Goal: Information Seeking & Learning: Learn about a topic

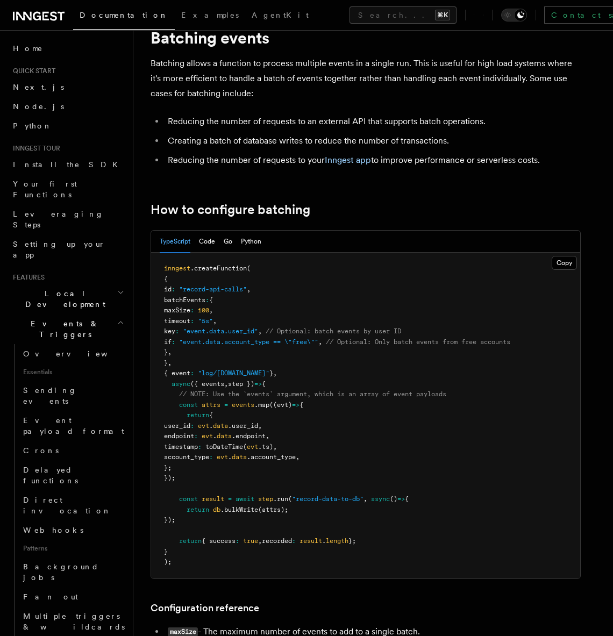
scroll to position [693, 0]
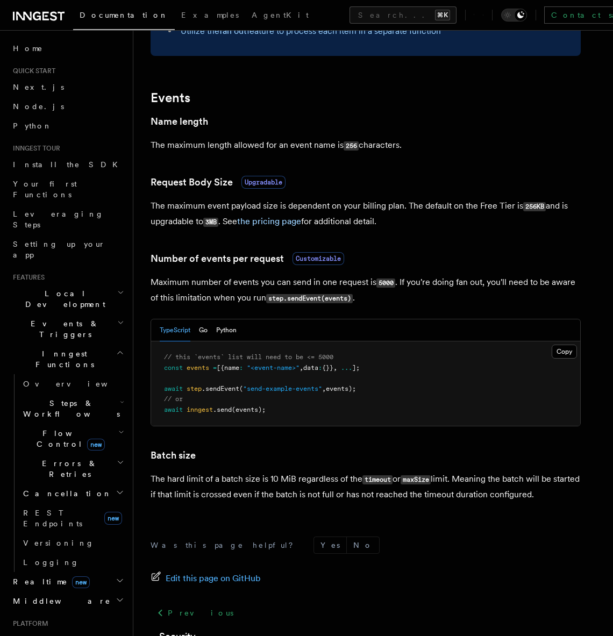
scroll to position [818, 0]
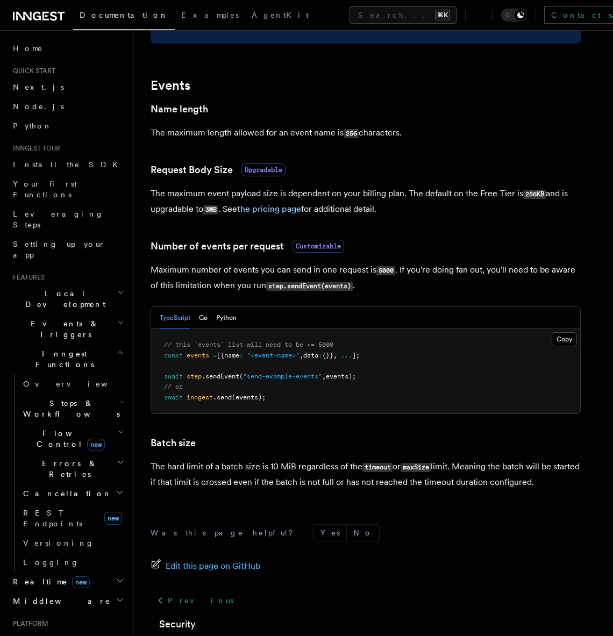
click at [515, 249] on h3 "Number of events per request Customizable" at bounding box center [365, 246] width 430 height 15
click at [457, 442] on h3 "Batch size" at bounding box center [365, 442] width 430 height 15
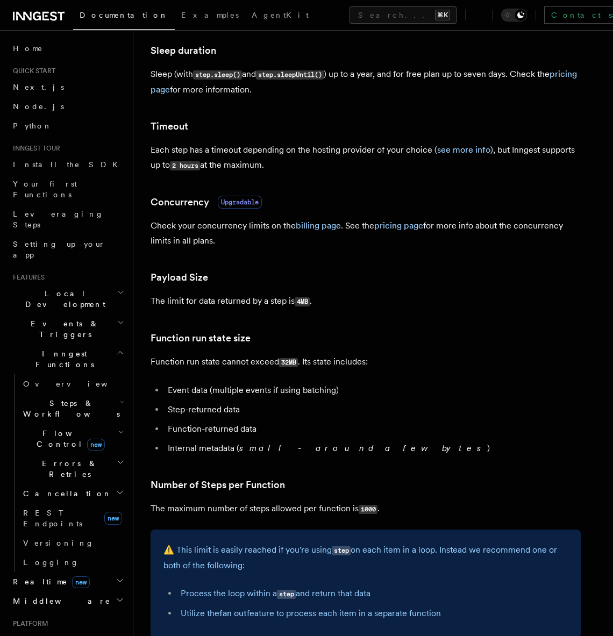
scroll to position [0, 0]
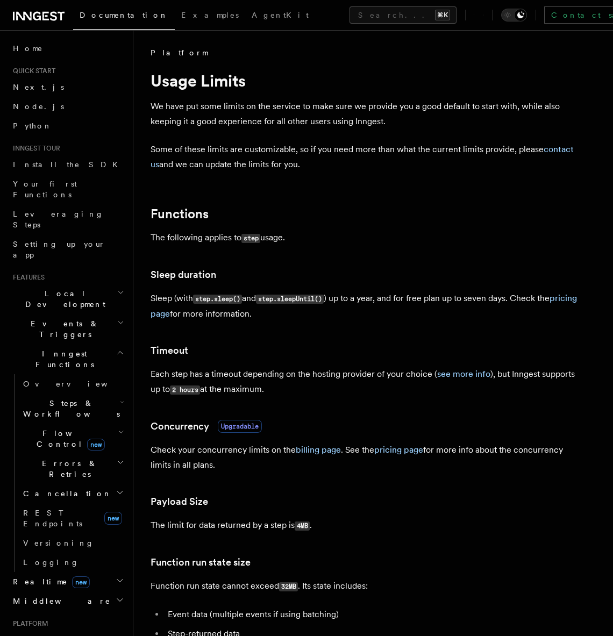
click at [464, 233] on p "The following applies to step usage." at bounding box center [365, 238] width 430 height 16
